Goal: Task Accomplishment & Management: Complete application form

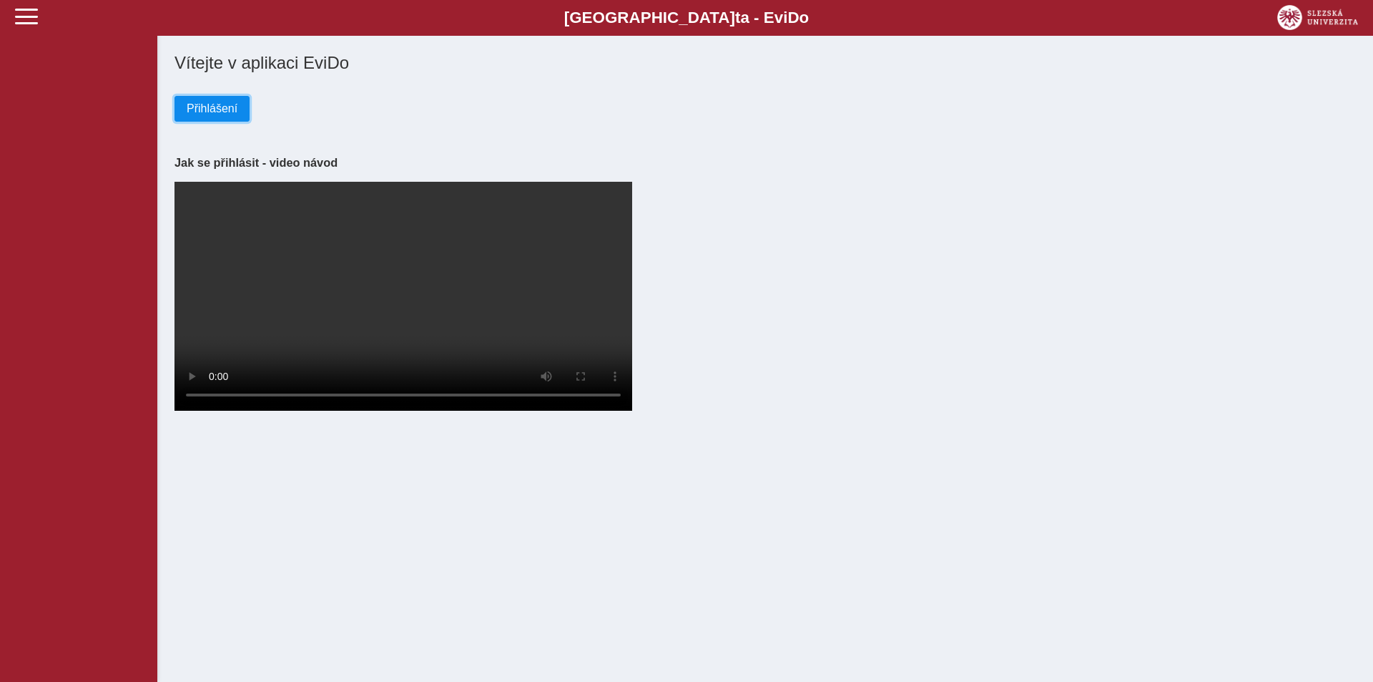
click at [214, 104] on span "Přihlášení" at bounding box center [212, 108] width 51 height 13
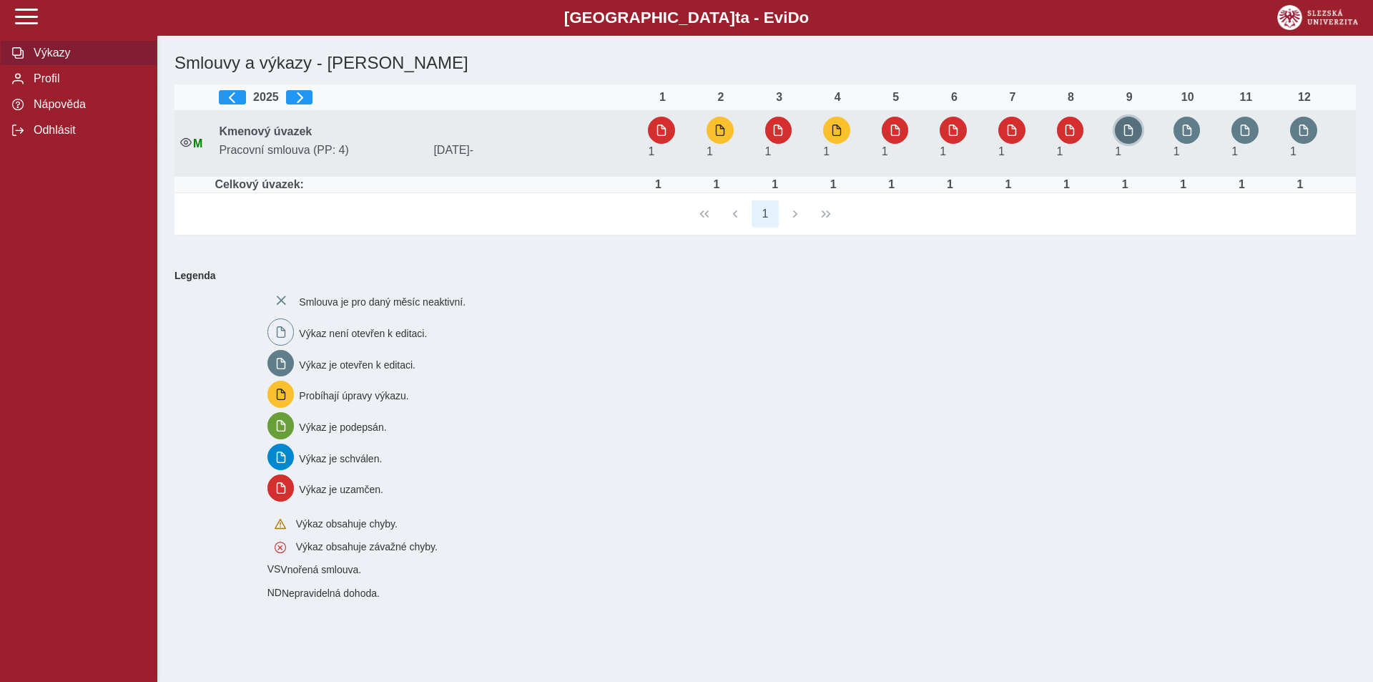
click at [1132, 131] on span "button" at bounding box center [1128, 129] width 11 height 11
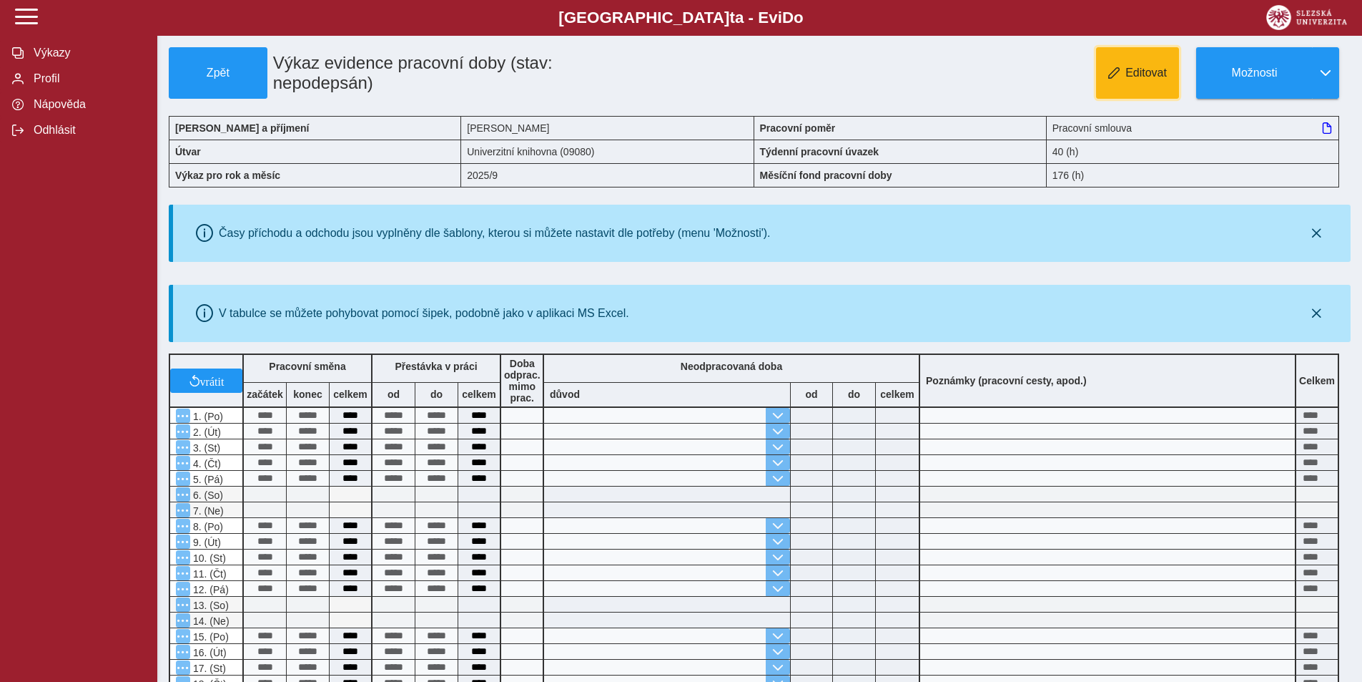
click at [1131, 67] on span "Editovat" at bounding box center [1146, 73] width 41 height 13
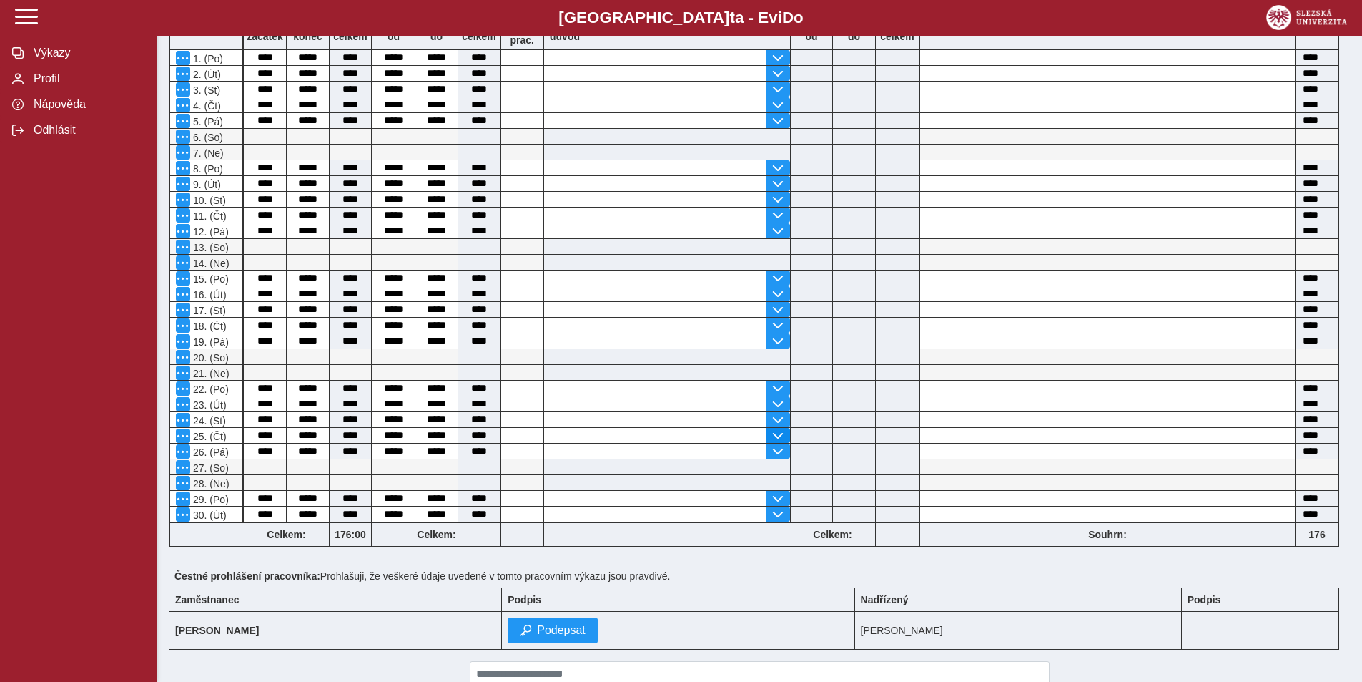
scroll to position [429, 0]
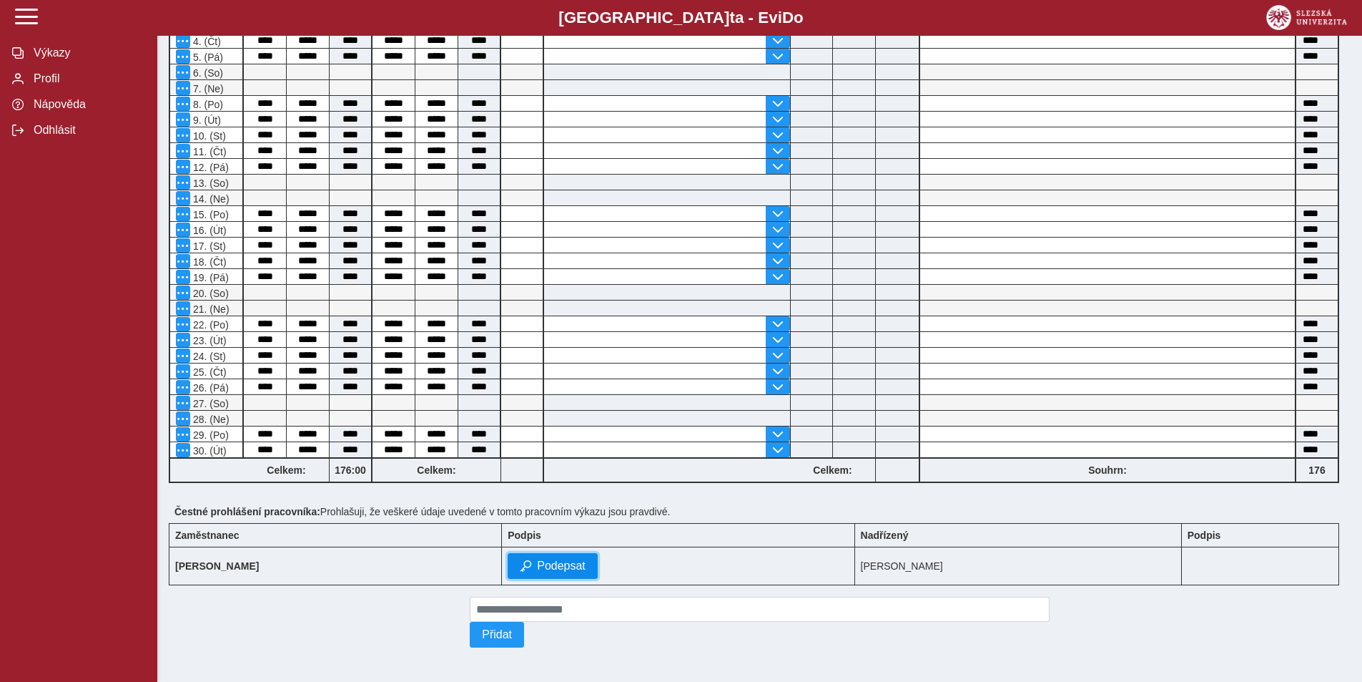
click at [569, 565] on span "Podepsat" at bounding box center [561, 565] width 49 height 13
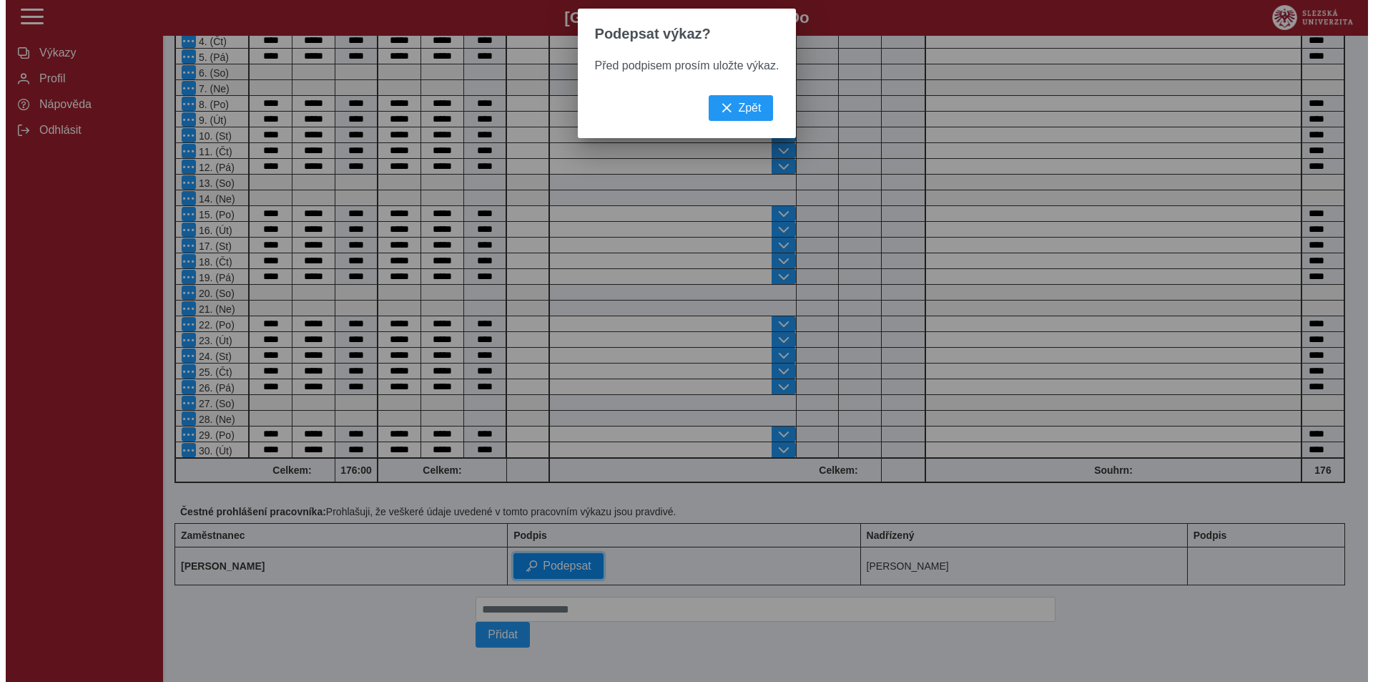
scroll to position [409, 0]
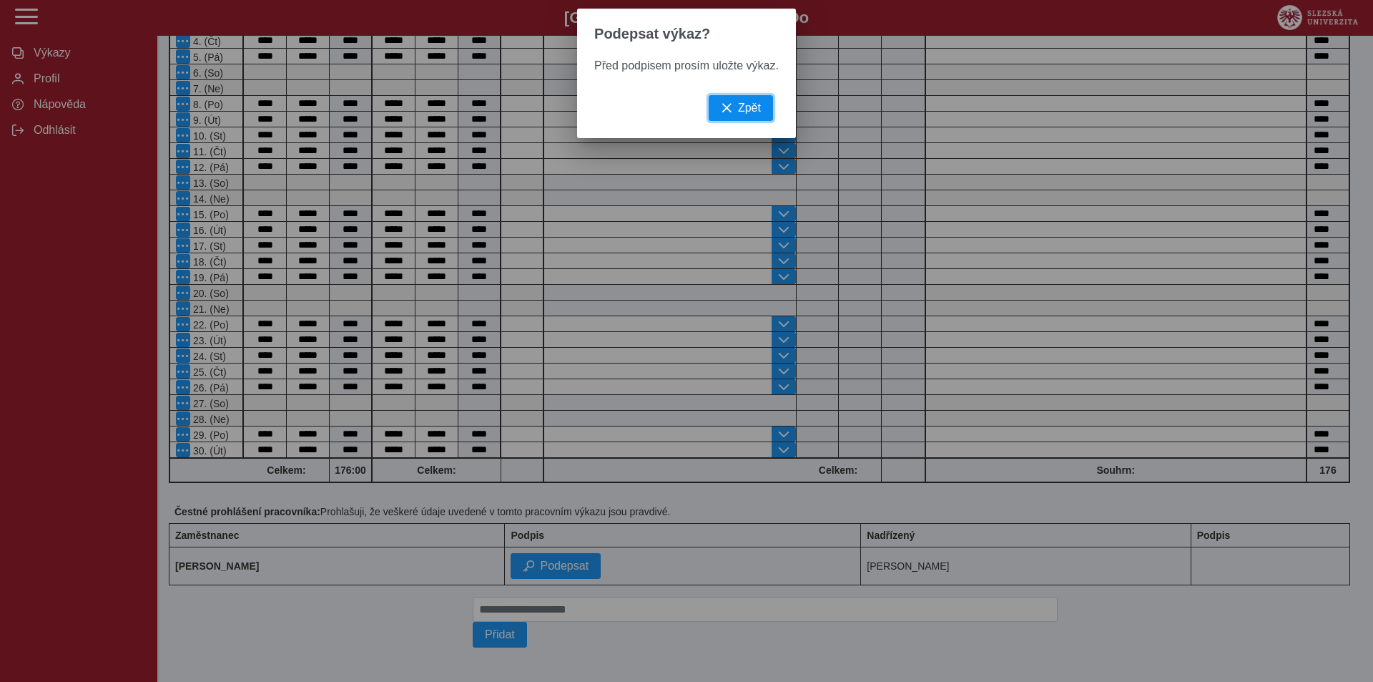
click at [729, 106] on button "Zpět" at bounding box center [741, 108] width 64 height 26
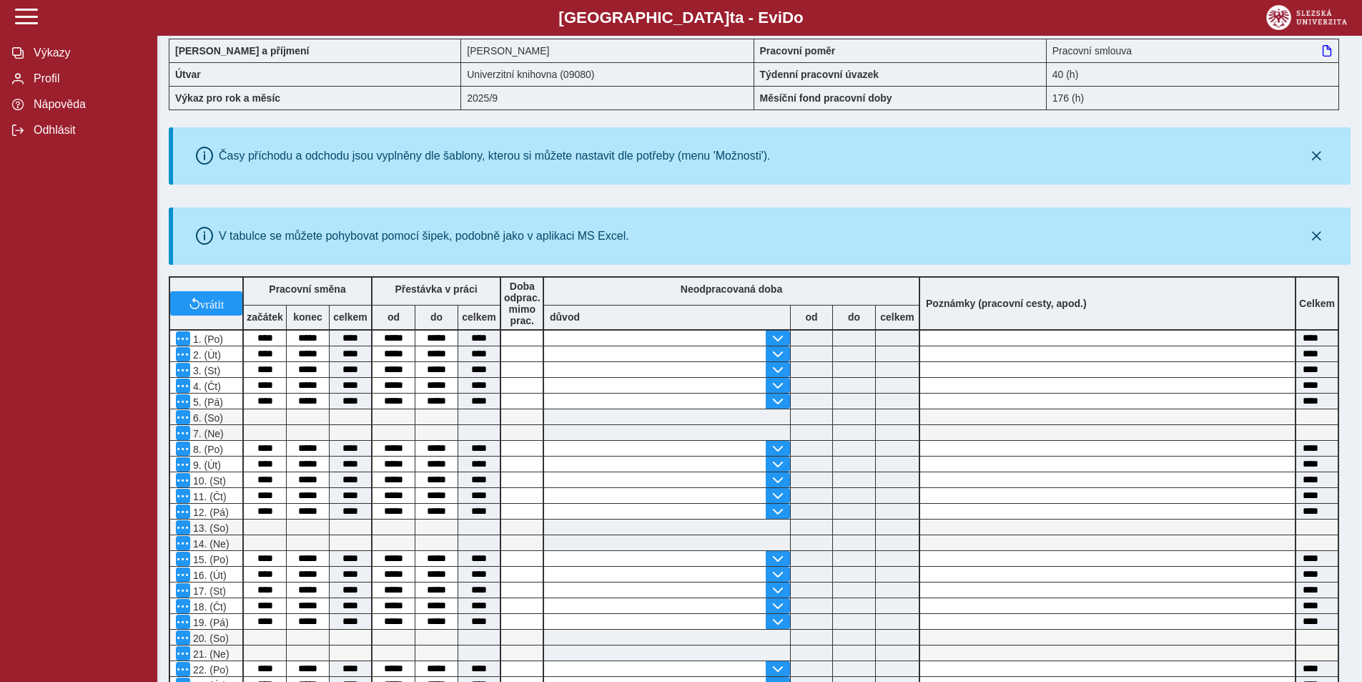
scroll to position [0, 0]
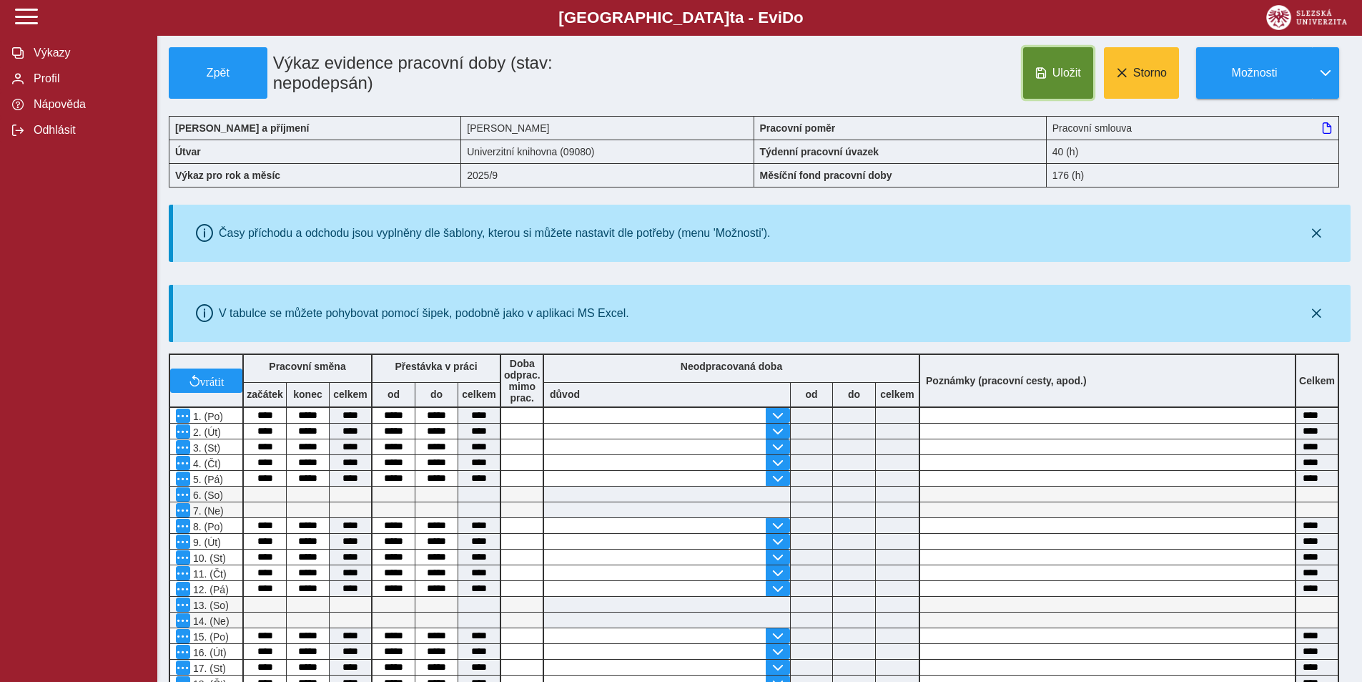
click at [1055, 69] on span "Uložit" at bounding box center [1067, 73] width 29 height 13
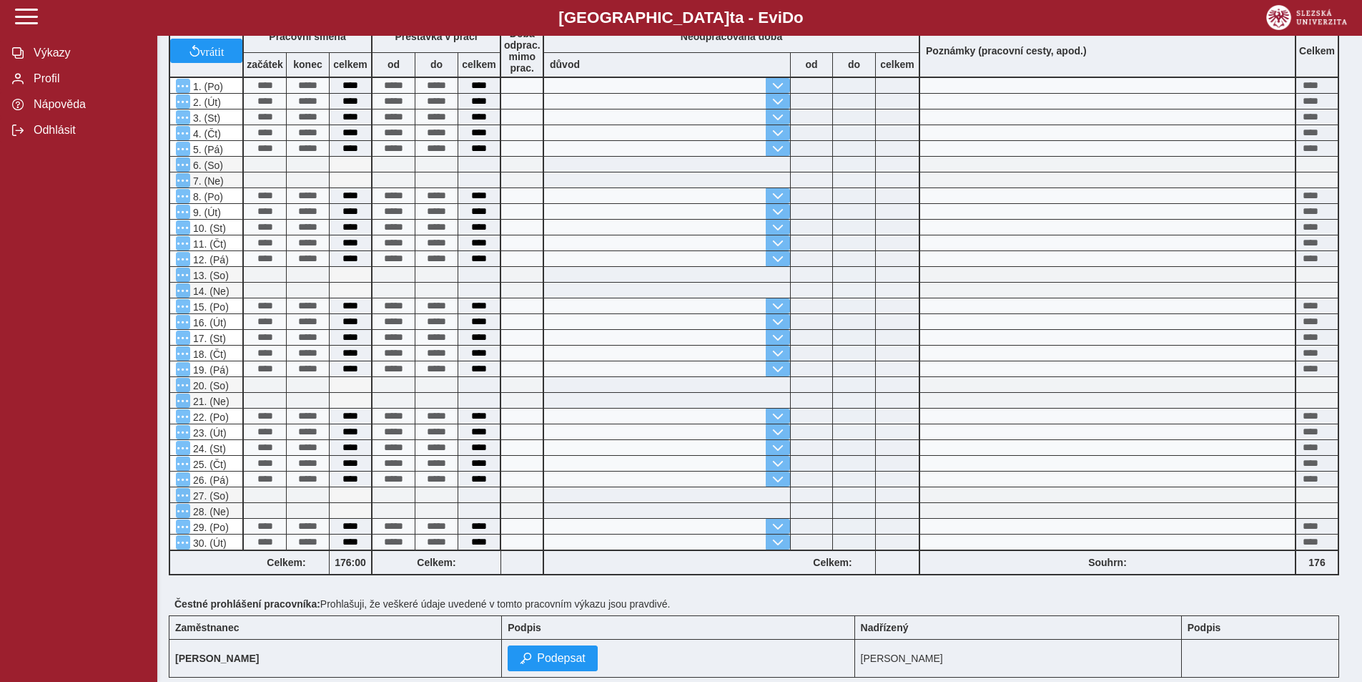
scroll to position [429, 0]
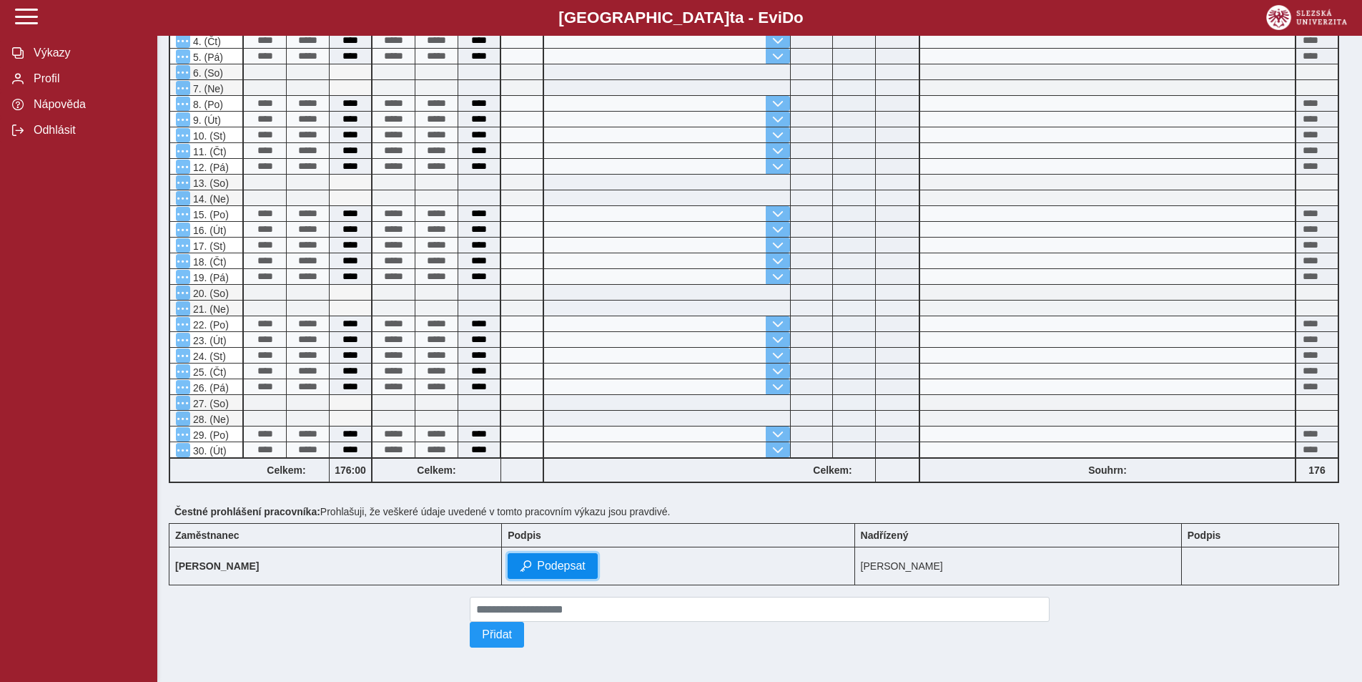
click at [572, 559] on span "Podepsat" at bounding box center [561, 565] width 49 height 13
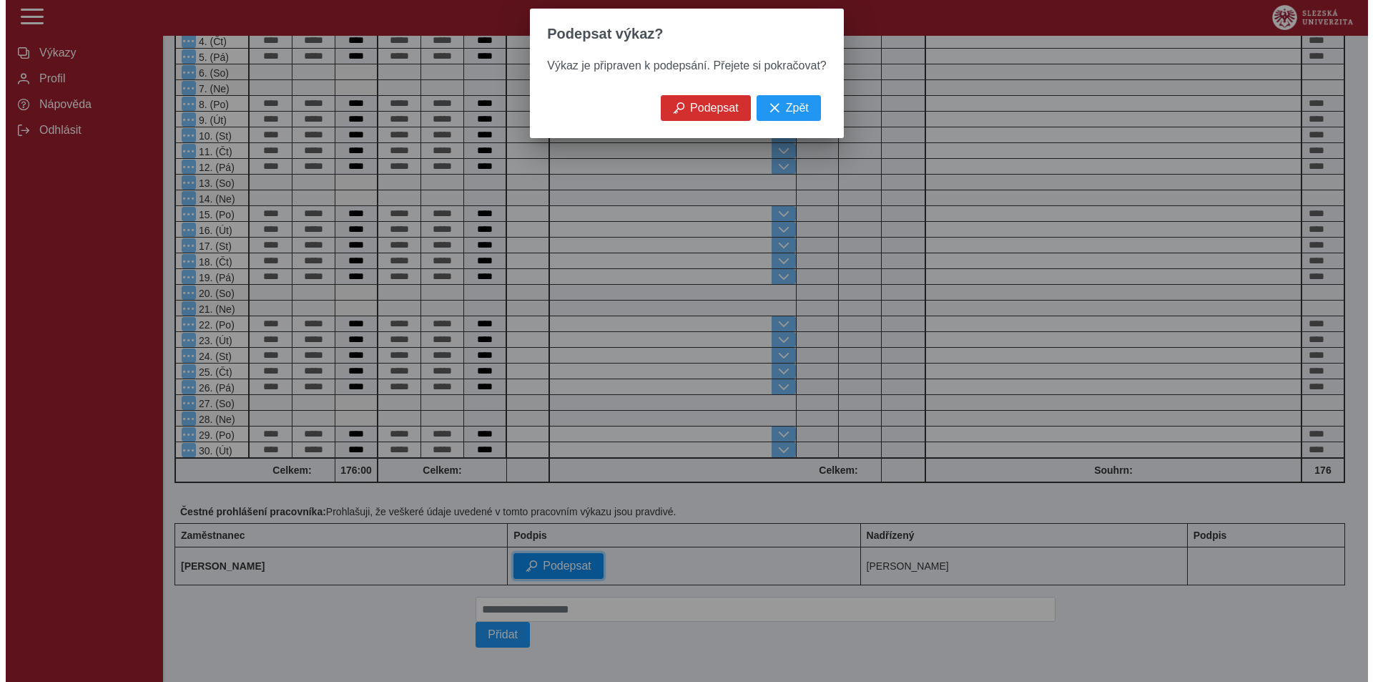
scroll to position [409, 0]
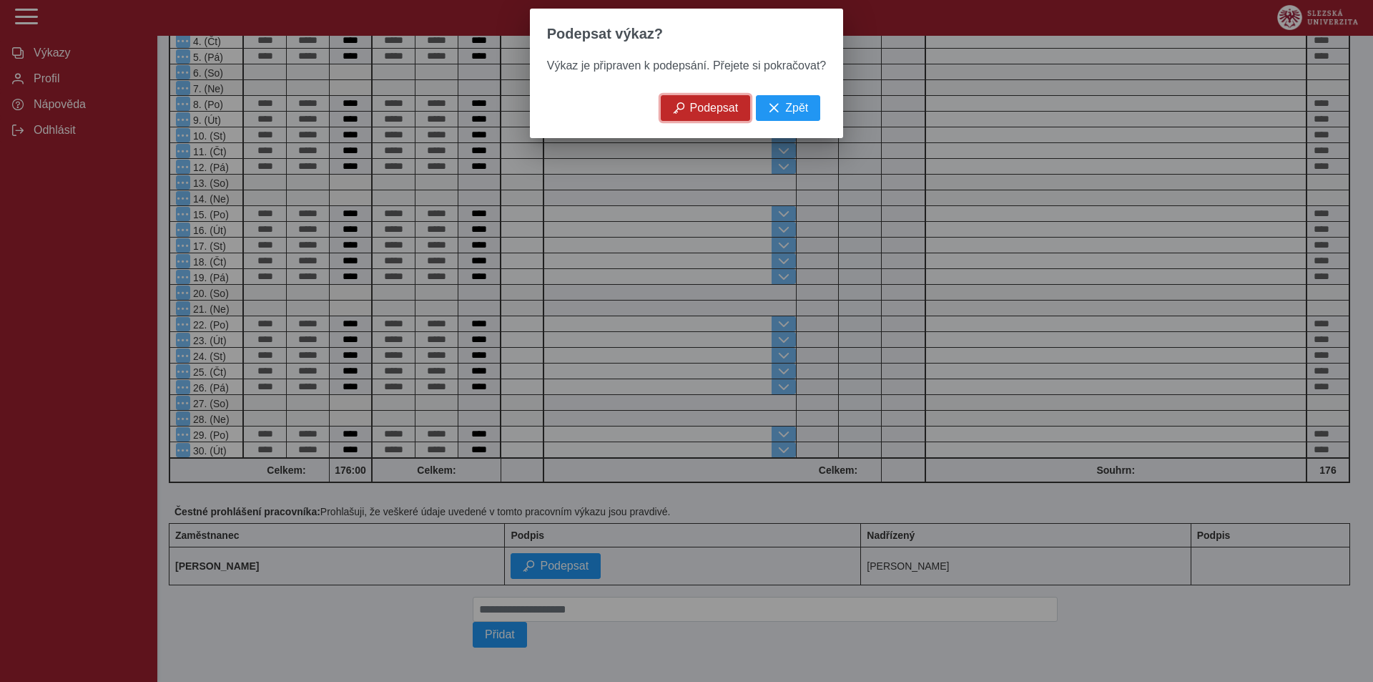
click at [722, 109] on span "Podepsat" at bounding box center [714, 108] width 49 height 13
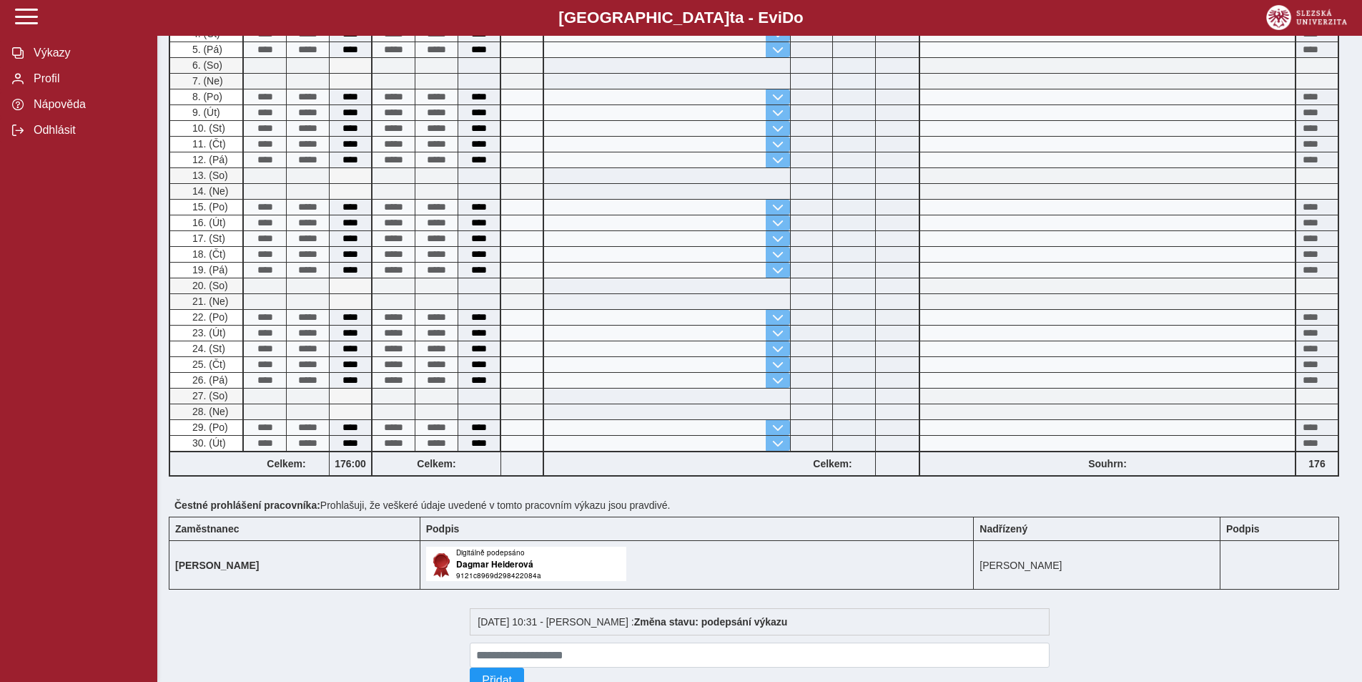
scroll to position [459, 0]
